Goal: Information Seeking & Learning: Learn about a topic

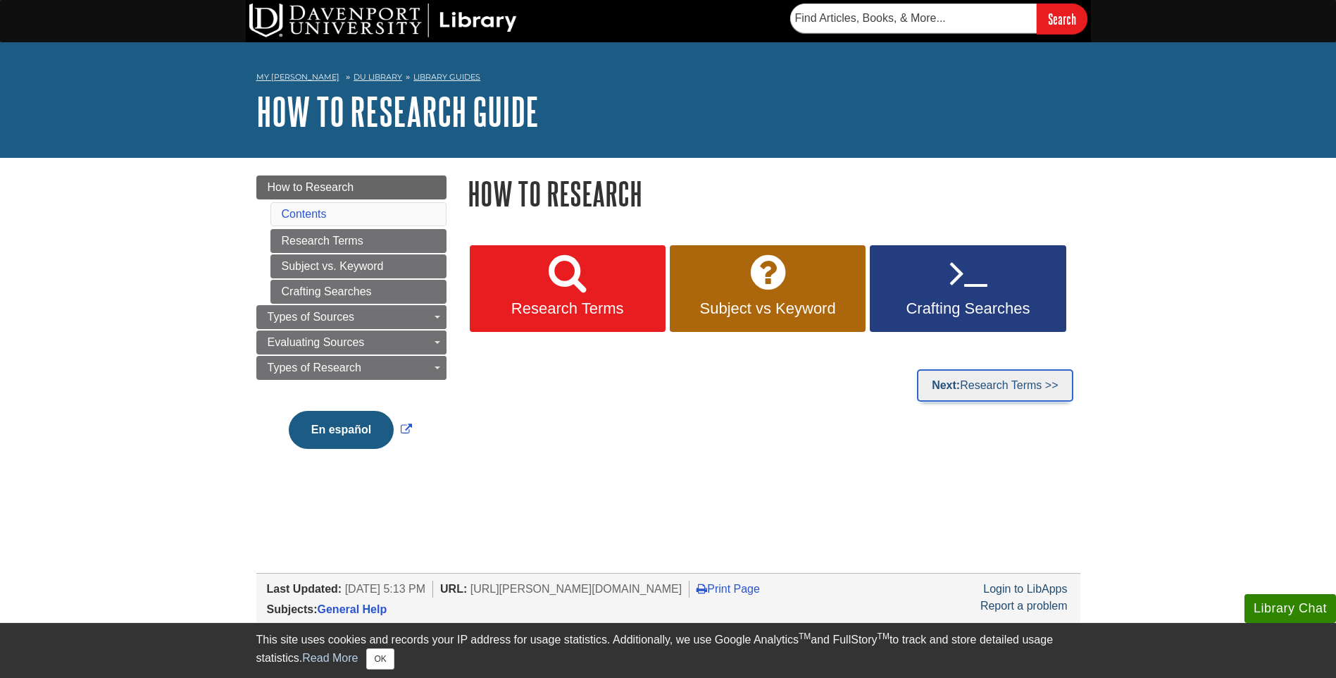
click at [1004, 395] on link "Next: Research Terms >>" at bounding box center [995, 385] width 156 height 32
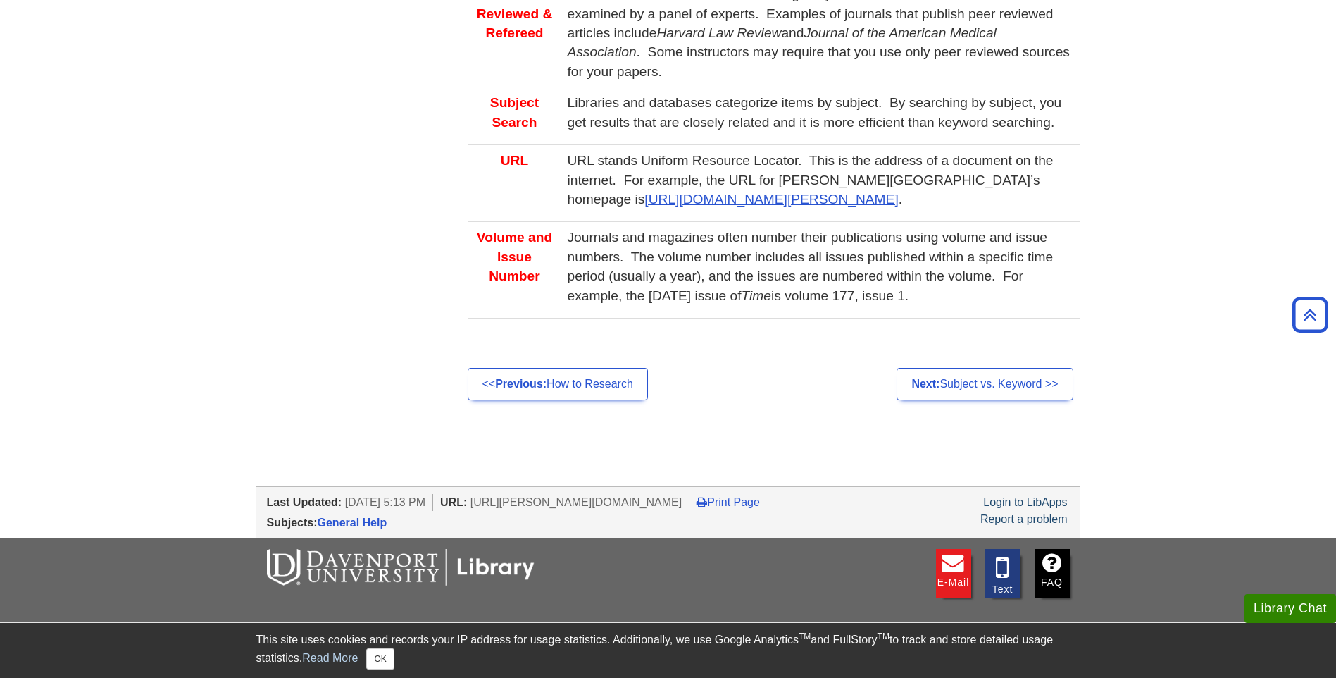
scroll to position [1127, 0]
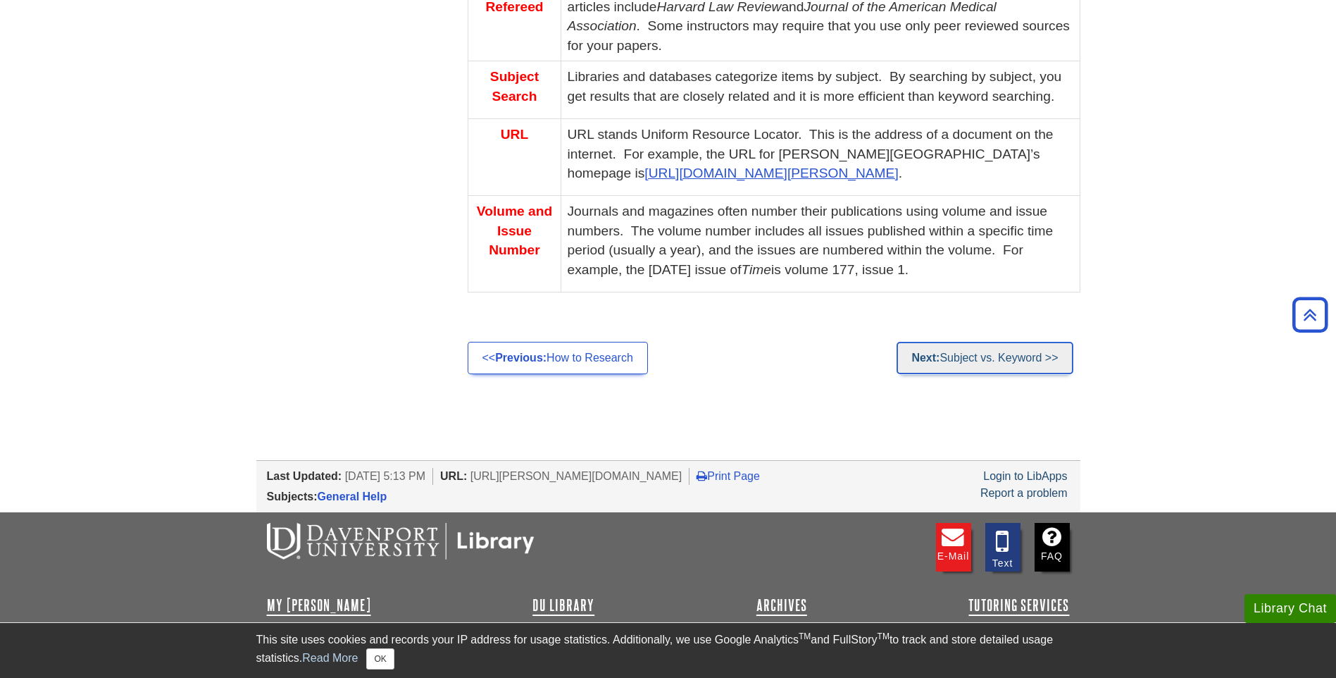
click at [944, 356] on link "Next: Subject vs. Keyword >>" at bounding box center [985, 358] width 176 height 32
